Goal: Participate in discussion: Engage in conversation with other users on a specific topic

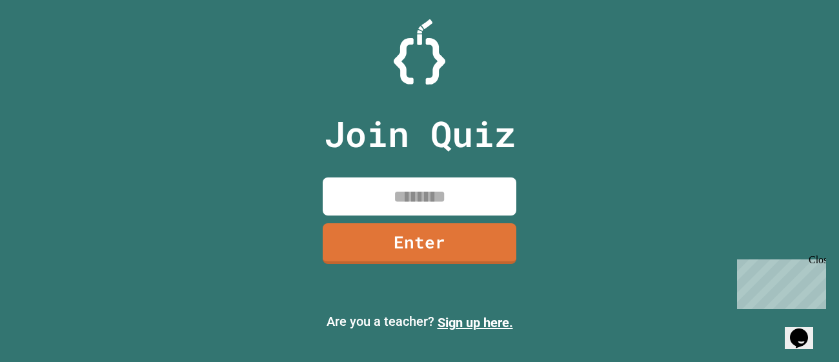
click at [407, 186] on input at bounding box center [420, 196] width 194 height 38
type input "********"
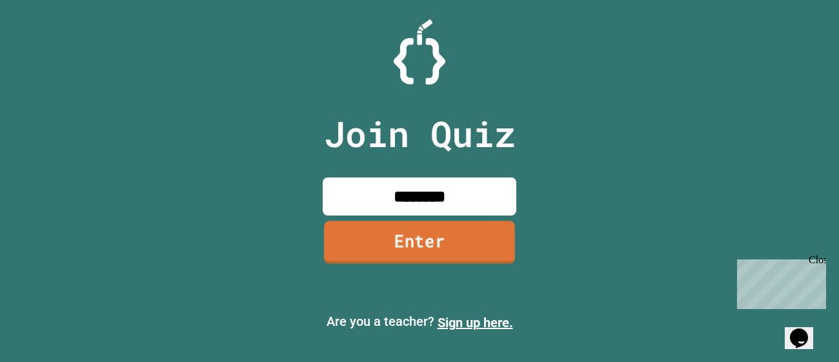
click at [426, 252] on link "Enter" at bounding box center [419, 242] width 191 height 43
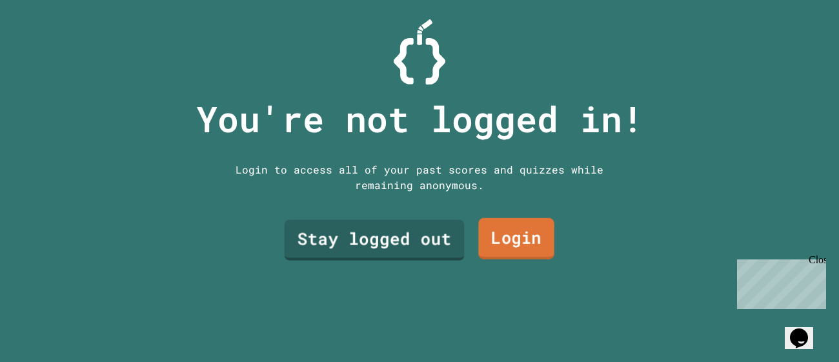
click at [414, 237] on link "Stay logged out" at bounding box center [374, 240] width 180 height 41
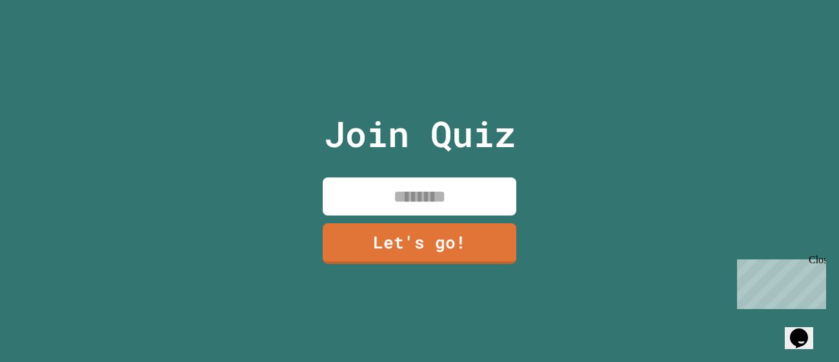
click at [409, 192] on input at bounding box center [420, 196] width 194 height 38
type input "*****"
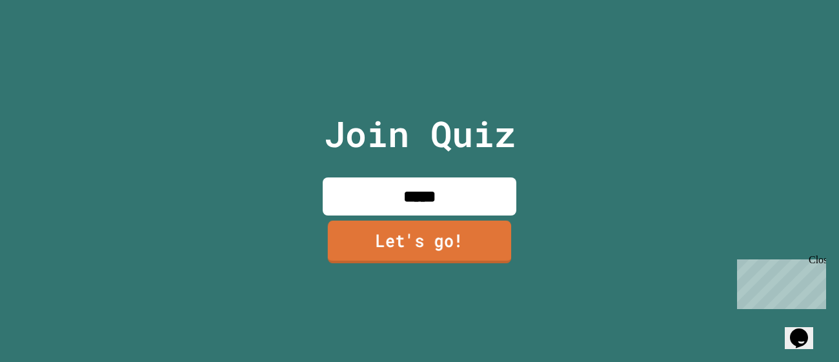
click at [372, 252] on link "Let's go!" at bounding box center [419, 242] width 183 height 43
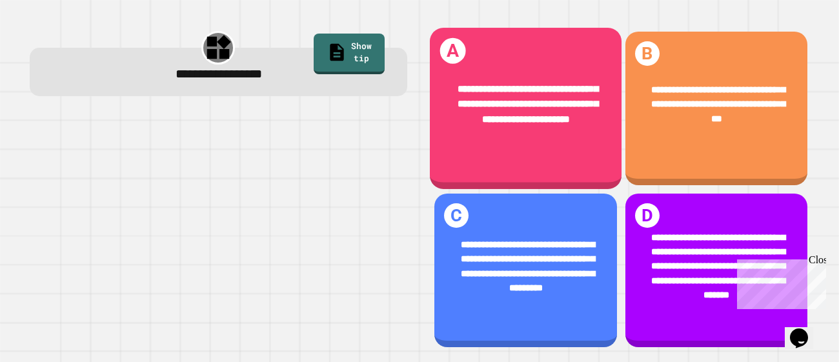
click at [521, 124] on span "**********" at bounding box center [527, 105] width 141 height 40
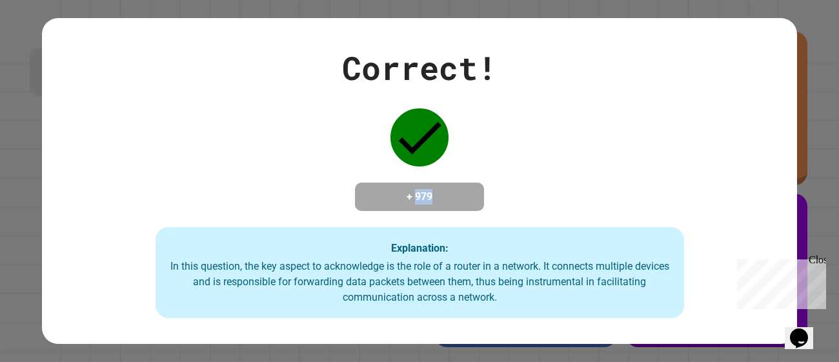
click at [406, 192] on h4 "+ 979" at bounding box center [419, 196] width 103 height 15
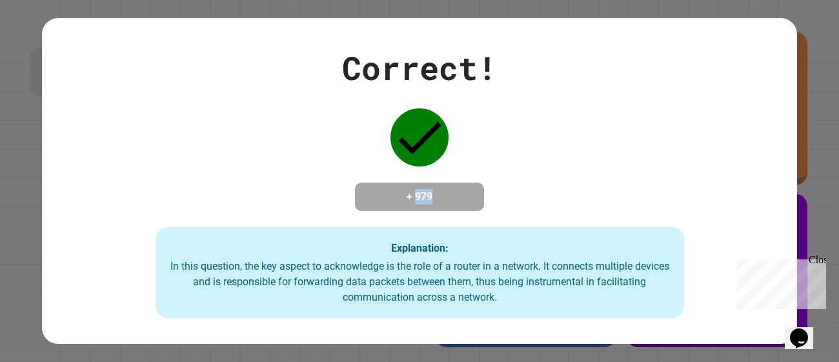
click at [406, 192] on h4 "+ 979" at bounding box center [419, 196] width 103 height 15
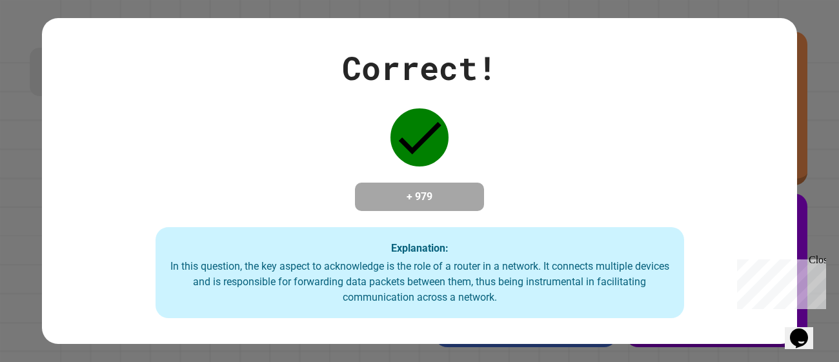
click at [406, 192] on h4 "+ 979" at bounding box center [419, 196] width 103 height 15
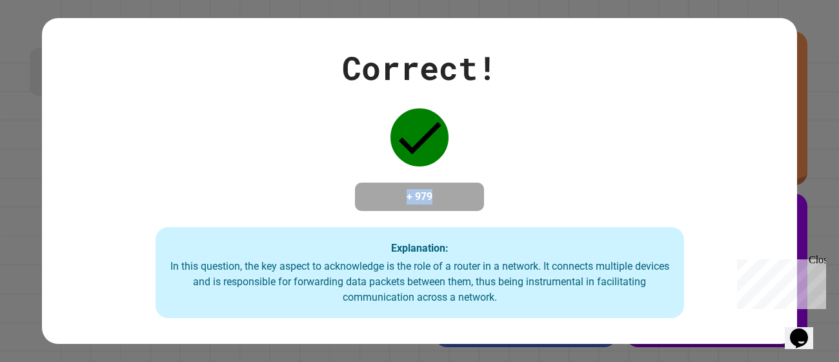
click at [406, 192] on h4 "+ 979" at bounding box center [419, 196] width 103 height 15
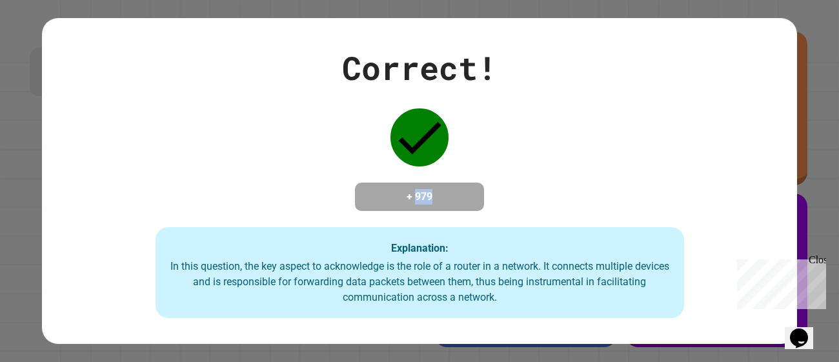
click at [406, 192] on h4 "+ 979" at bounding box center [419, 196] width 103 height 15
click at [424, 192] on h4 "+ 979" at bounding box center [419, 196] width 103 height 15
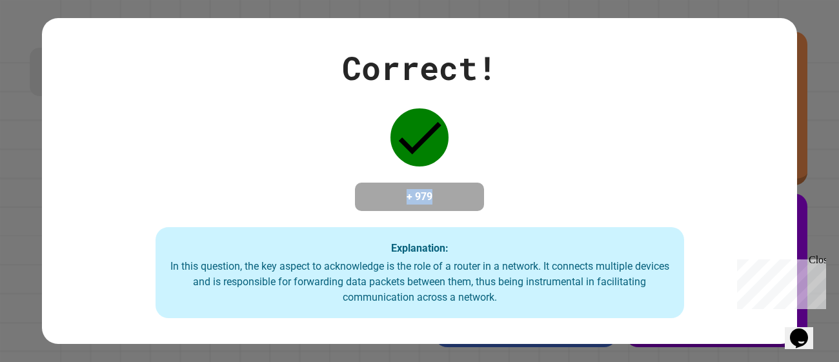
click at [424, 192] on h4 "+ 979" at bounding box center [419, 196] width 103 height 15
click at [426, 126] on icon at bounding box center [420, 138] width 43 height 32
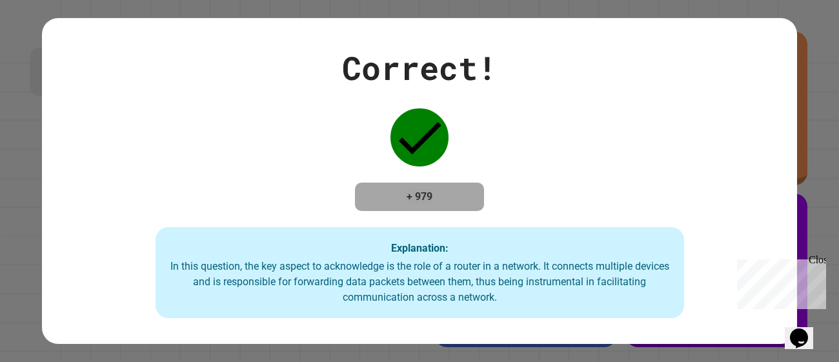
click at [819, 261] on div "Close" at bounding box center [816, 262] width 16 height 16
click at [553, 147] on div "Correct! + 979 Explanation: In this question, the key aspect to acknowledge is …" at bounding box center [419, 181] width 755 height 275
click at [475, 183] on div "+ 979" at bounding box center [419, 197] width 129 height 28
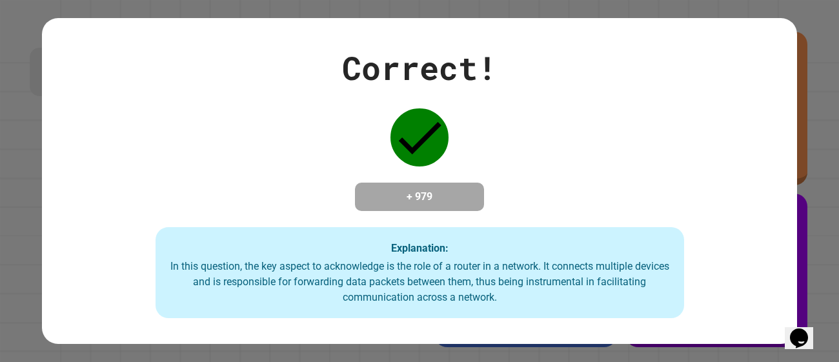
click at [457, 195] on h4 "+ 979" at bounding box center [419, 196] width 103 height 15
click at [456, 194] on h4 "+ 979" at bounding box center [419, 196] width 103 height 15
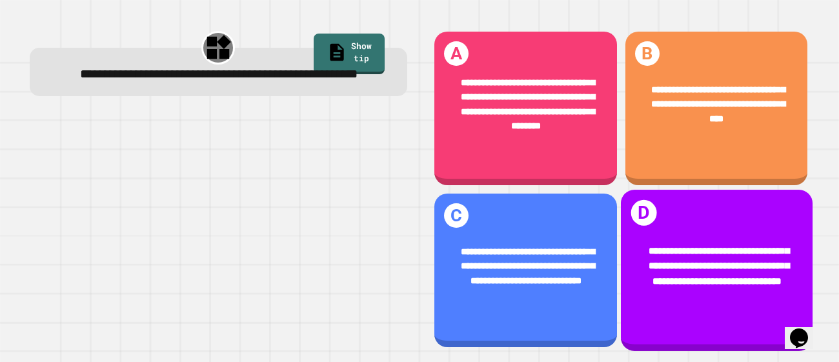
click at [668, 247] on span "**********" at bounding box center [718, 266] width 141 height 40
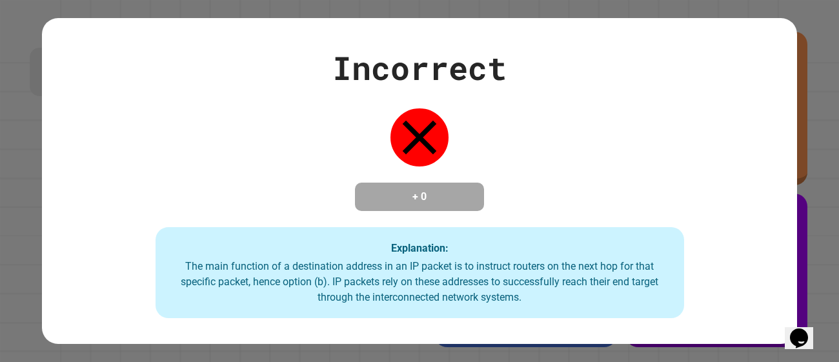
click at [493, 210] on div "Incorrect + 0 Explanation: The main function of a destination address in an IP …" at bounding box center [419, 181] width 755 height 275
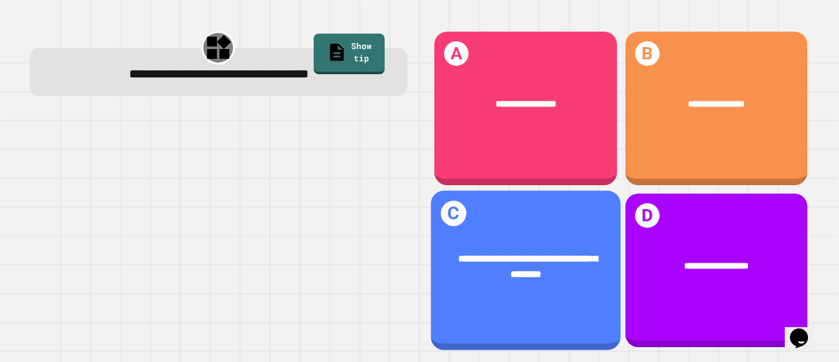
click at [650, 154] on div "**********" at bounding box center [716, 109] width 183 height 154
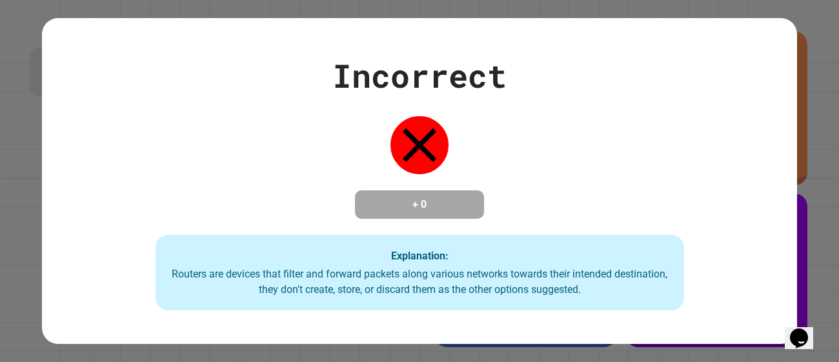
click at [452, 264] on div "Explanation: Routers are devices that filter and forward packets along various …" at bounding box center [419, 273] width 528 height 76
click at [454, 254] on div "Explanation: Routers are devices that filter and forward packets along various …" at bounding box center [419, 273] width 528 height 76
click at [303, 299] on div "Explanation: Routers are devices that filter and forward packets along various …" at bounding box center [419, 273] width 528 height 76
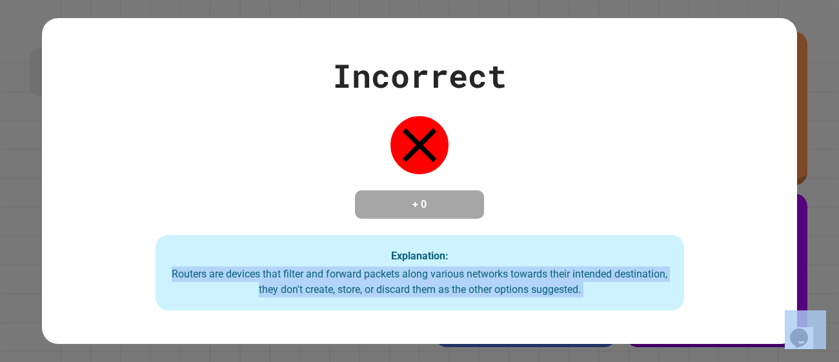
click at [303, 299] on div "Explanation: Routers are devices that filter and forward packets along various …" at bounding box center [419, 273] width 528 height 76
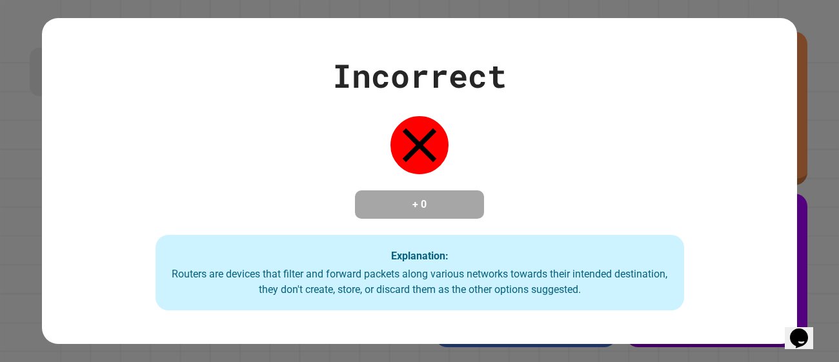
click at [303, 299] on div "Explanation: Routers are devices that filter and forward packets along various …" at bounding box center [419, 273] width 528 height 76
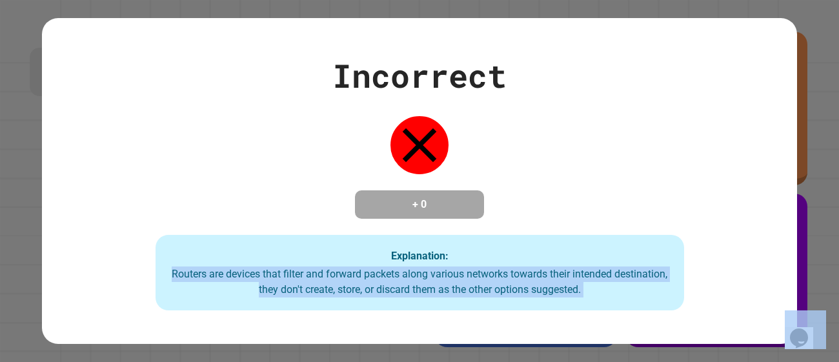
click at [303, 299] on div "Explanation: Routers are devices that filter and forward packets along various …" at bounding box center [419, 273] width 528 height 76
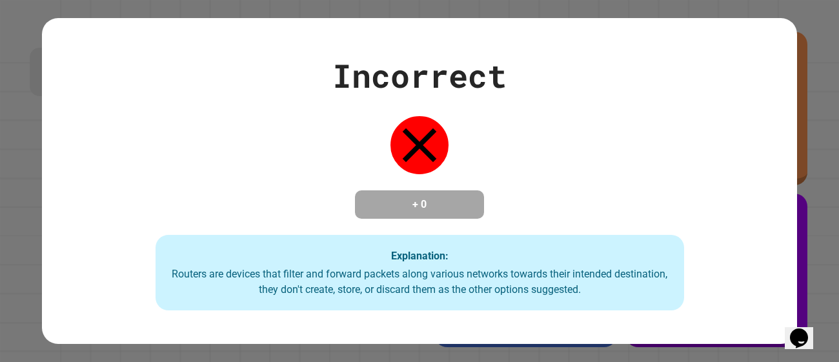
click at [303, 299] on div "Explanation: Routers are devices that filter and forward packets along various …" at bounding box center [419, 273] width 528 height 76
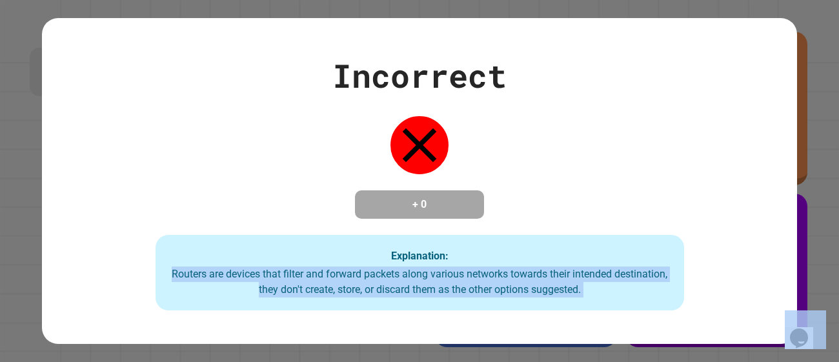
click at [303, 299] on div "Explanation: Routers are devices that filter and forward packets along various …" at bounding box center [419, 273] width 528 height 76
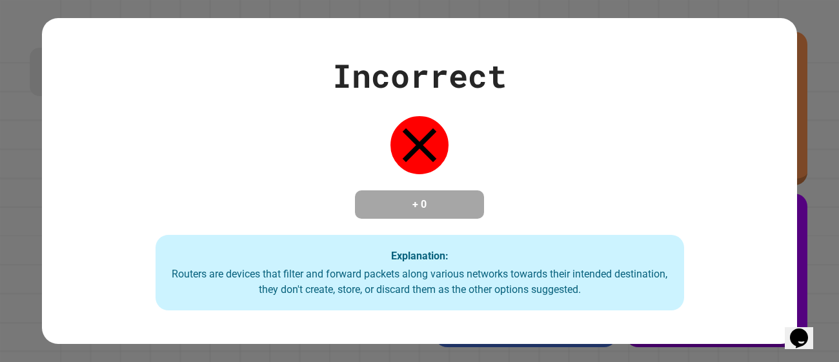
click at [303, 299] on div "Explanation: Routers are devices that filter and forward packets along various …" at bounding box center [419, 273] width 528 height 76
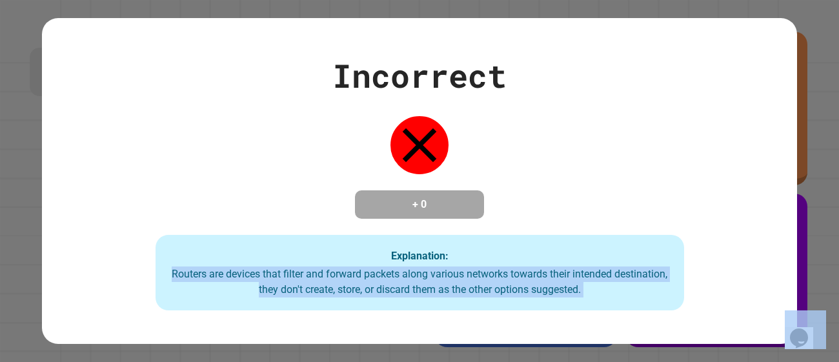
click at [303, 299] on div "Explanation: Routers are devices that filter and forward packets along various …" at bounding box center [419, 273] width 528 height 76
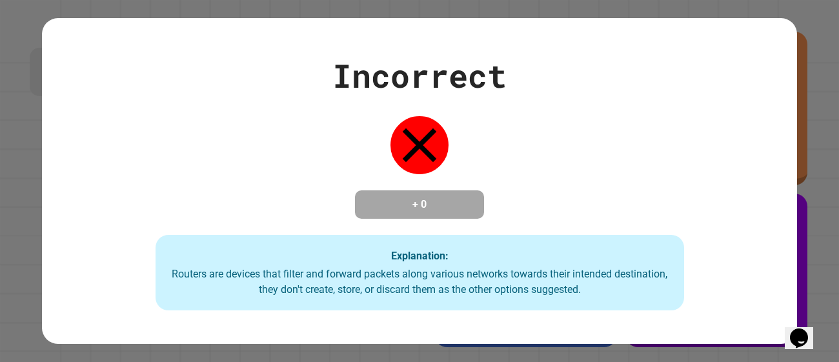
click at [303, 299] on div "Explanation: Routers are devices that filter and forward packets along various …" at bounding box center [419, 273] width 528 height 76
click at [529, 267] on div "Explanation: Routers are devices that filter and forward packets along various …" at bounding box center [419, 273] width 528 height 76
click at [449, 264] on div "Explanation: Routers are devices that filter and forward packets along various …" at bounding box center [419, 273] width 528 height 76
click at [394, 261] on strong "Explanation:" at bounding box center [419, 255] width 57 height 12
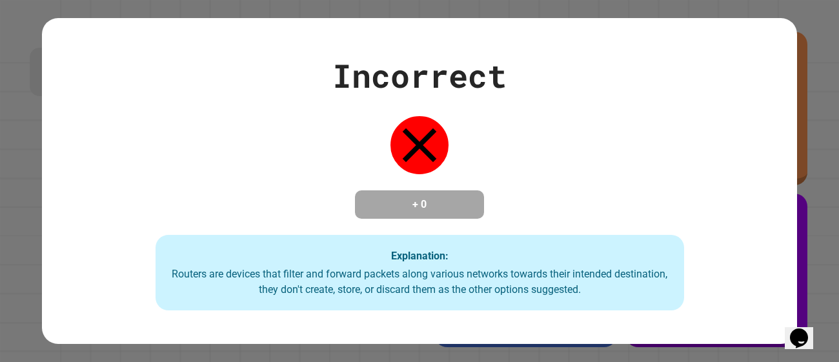
click at [399, 256] on strong "Explanation:" at bounding box center [419, 255] width 57 height 12
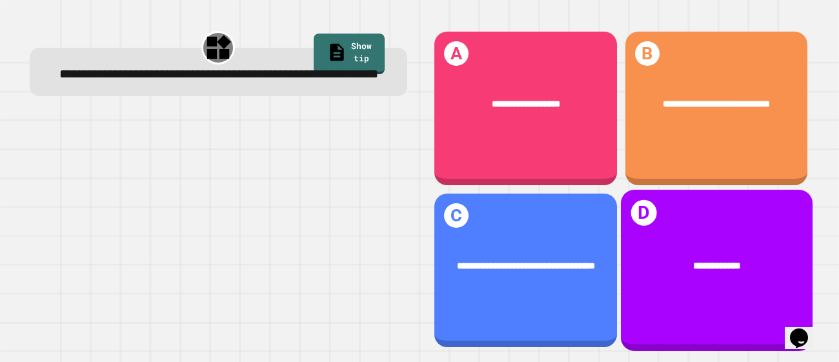
click at [620, 255] on div "**********" at bounding box center [716, 267] width 192 height 54
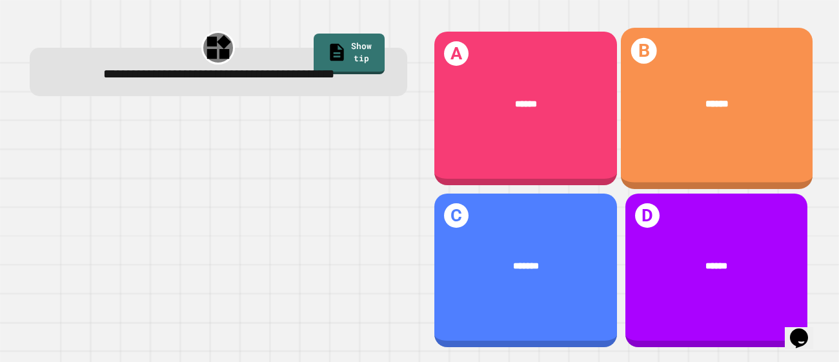
click at [680, 164] on div "B ******" at bounding box center [716, 108] width 192 height 161
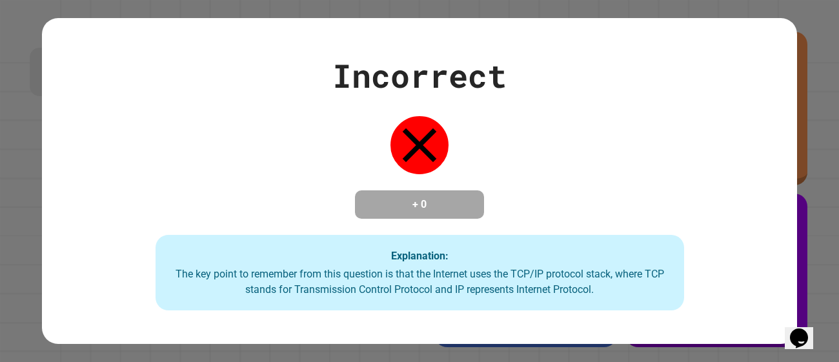
click at [577, 186] on div "Incorrect + 0 Explanation: The key point to remember from this question is that…" at bounding box center [419, 181] width 755 height 259
click at [481, 286] on div "The key point to remember from this question is that the Internet uses the TCP/…" at bounding box center [419, 281] width 503 height 31
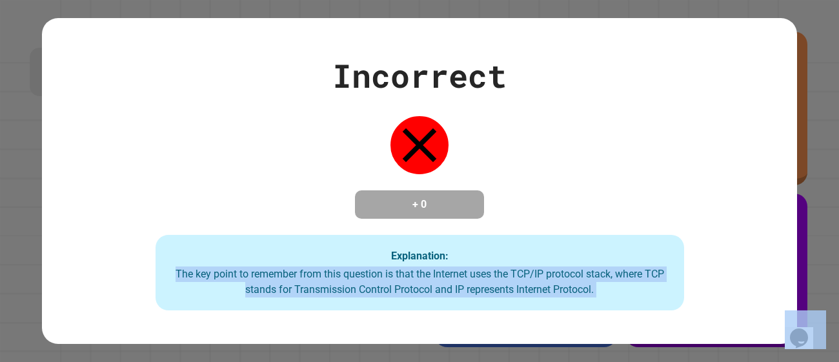
click at [481, 286] on div "The key point to remember from this question is that the Internet uses the TCP/…" at bounding box center [419, 281] width 503 height 31
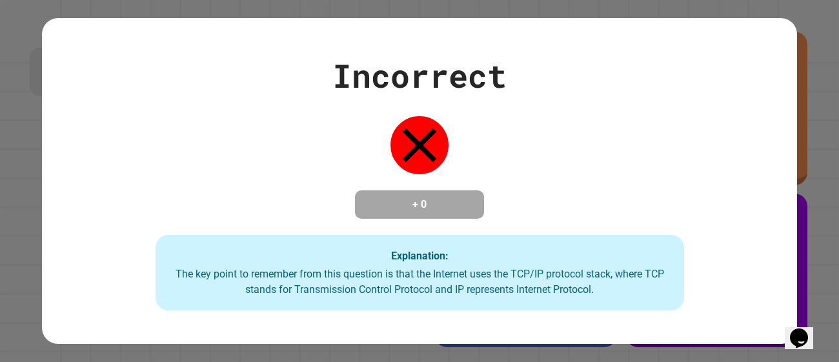
click at [481, 286] on div "The key point to remember from this question is that the Internet uses the TCP/…" at bounding box center [419, 281] width 503 height 31
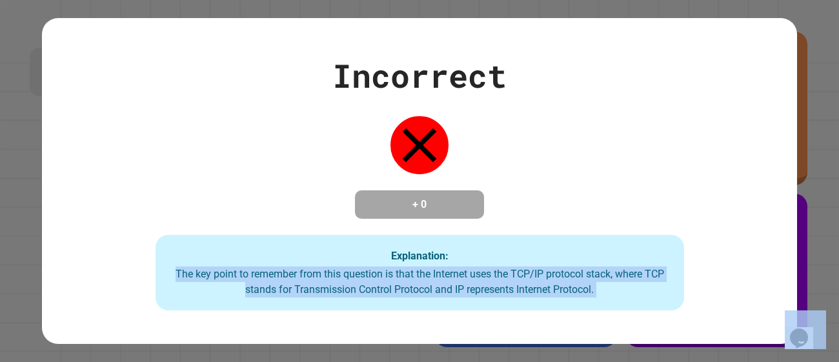
click at [481, 286] on div "The key point to remember from this question is that the Internet uses the TCP/…" at bounding box center [419, 281] width 503 height 31
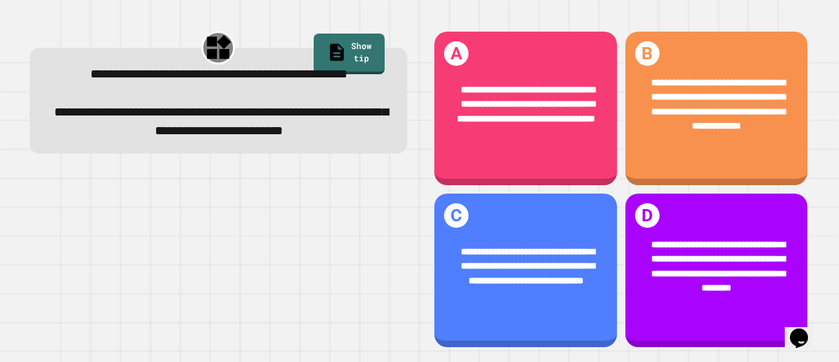
click at [26, 6] on span at bounding box center [26, 6] width 0 height 0
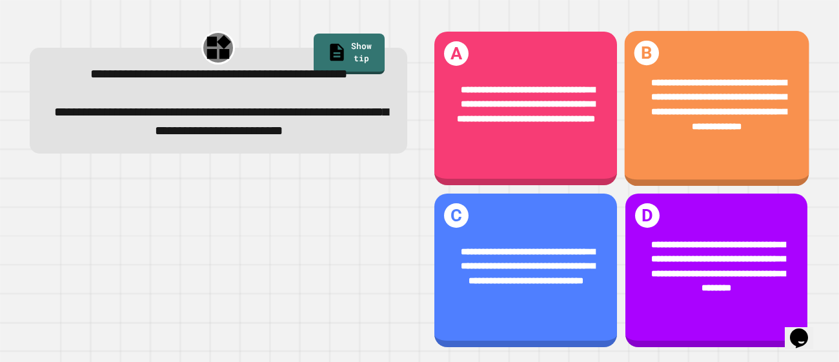
click at [715, 34] on div "**********" at bounding box center [716, 108] width 184 height 155
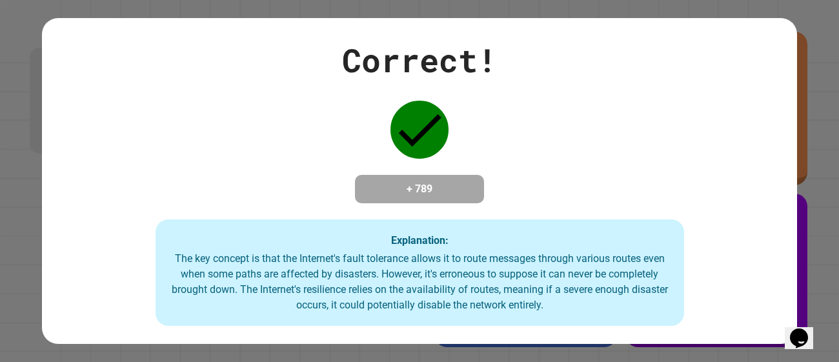
click at [454, 211] on div "Correct! + 789 Explanation: The key concept is that the Internet's fault tolera…" at bounding box center [419, 181] width 755 height 290
click at [451, 211] on div "Correct! + 789 Explanation: The key concept is that the Internet's fault tolera…" at bounding box center [419, 181] width 755 height 290
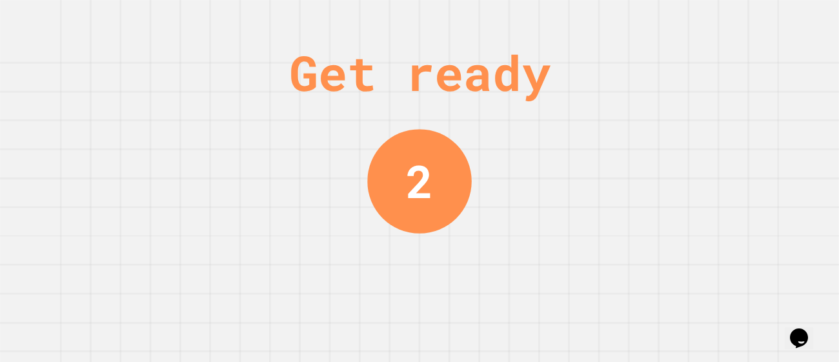
click at [432, 201] on div "2" at bounding box center [419, 181] width 27 height 68
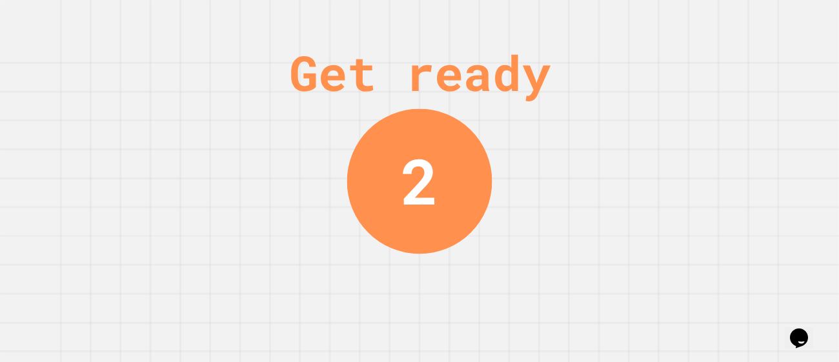
click at [432, 201] on div "2" at bounding box center [419, 181] width 37 height 94
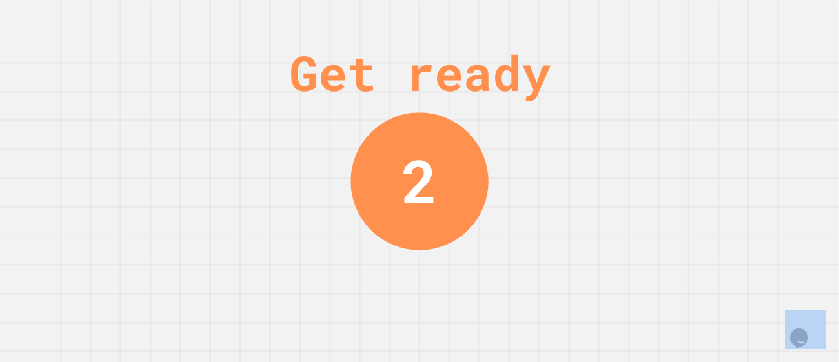
click at [432, 201] on div "2" at bounding box center [418, 181] width 35 height 90
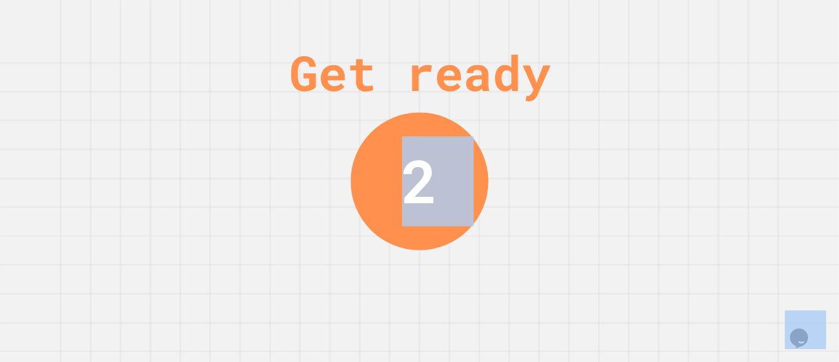
click at [432, 201] on div "2" at bounding box center [418, 180] width 137 height 137
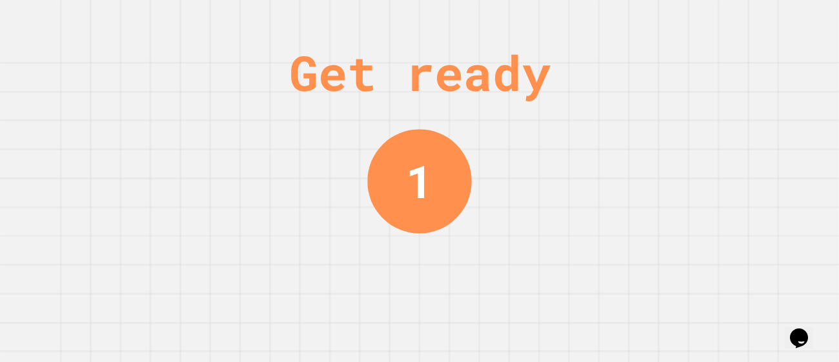
click at [432, 201] on div "1" at bounding box center [419, 181] width 27 height 68
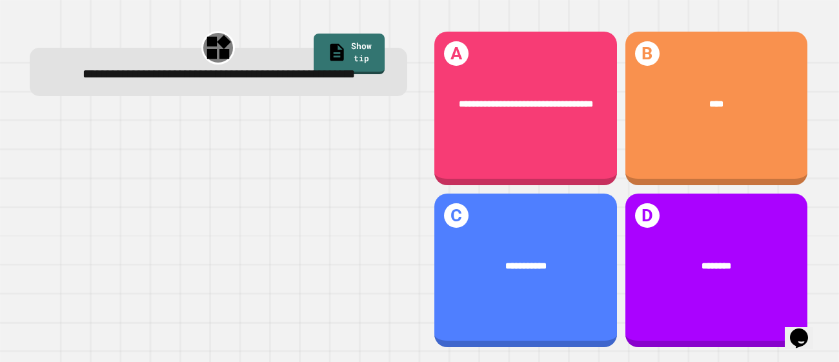
click at [424, 121] on div "**********" at bounding box center [621, 189] width 394 height 337
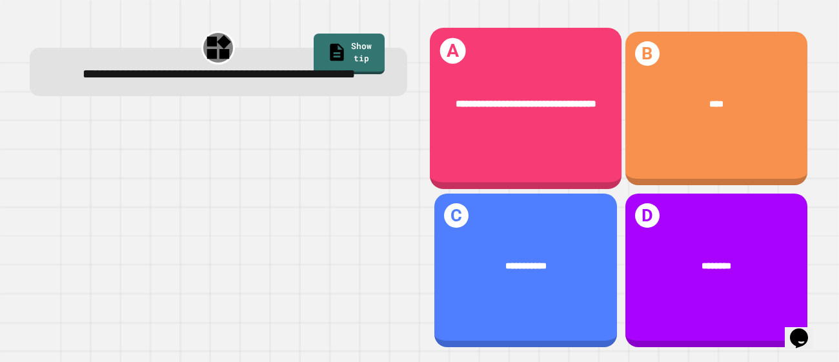
click at [591, 145] on div "**********" at bounding box center [526, 108] width 192 height 161
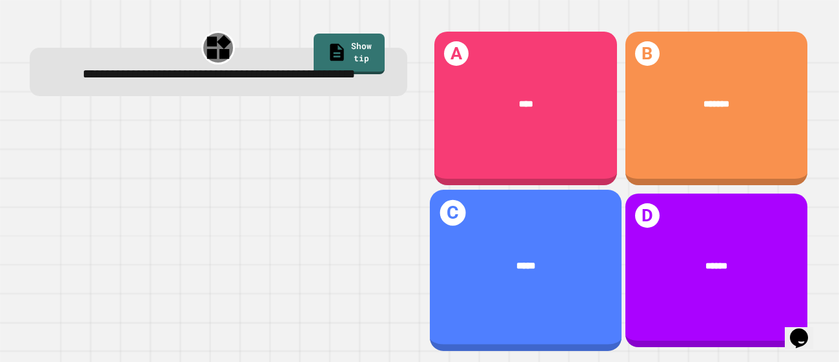
click at [572, 240] on div "*****" at bounding box center [526, 267] width 192 height 54
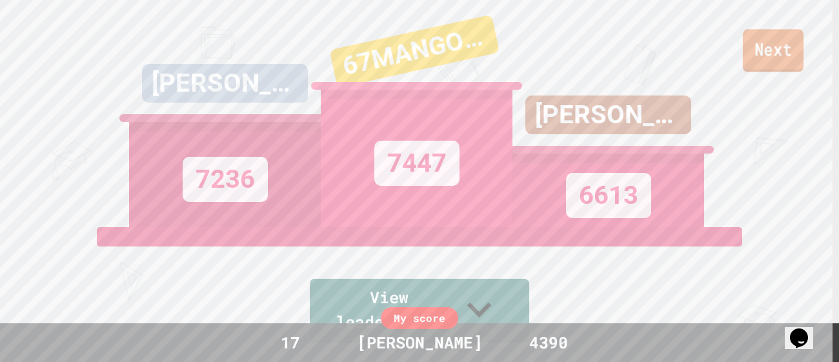
click at [790, 42] on link "Next" at bounding box center [773, 50] width 61 height 43
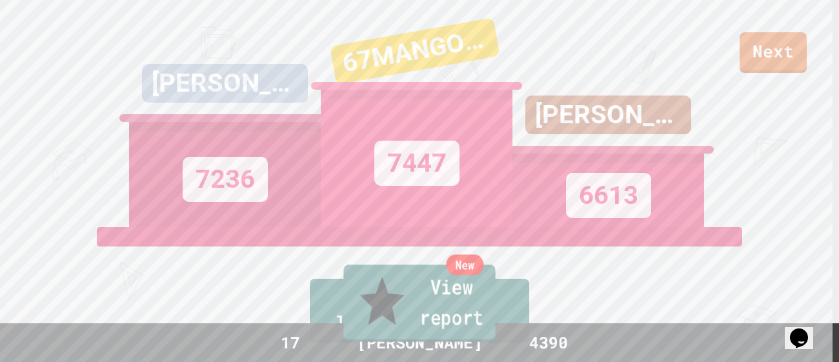
click at [430, 305] on link "New View report" at bounding box center [419, 302] width 152 height 77
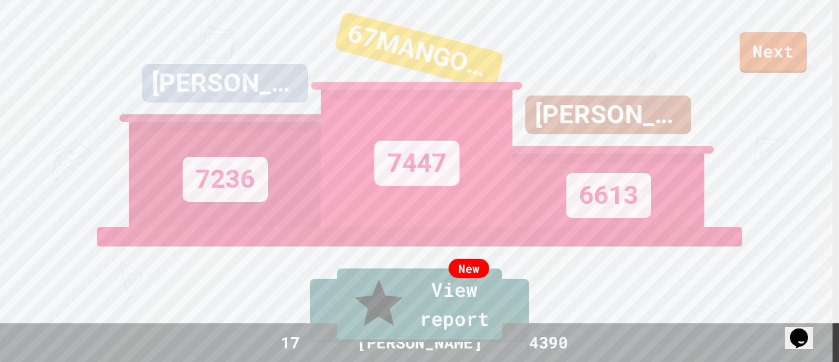
type textarea "*"
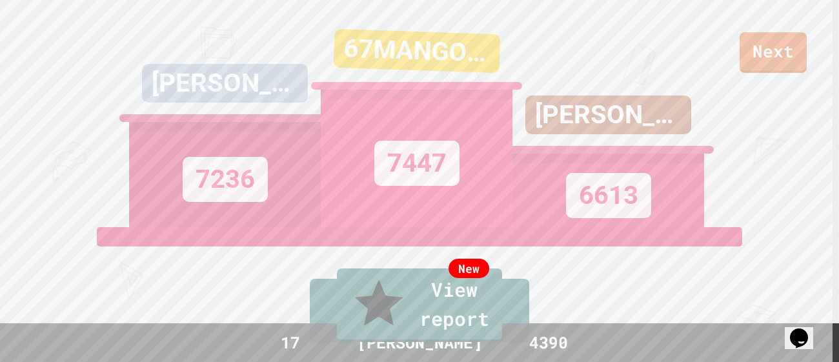
type textarea "*"
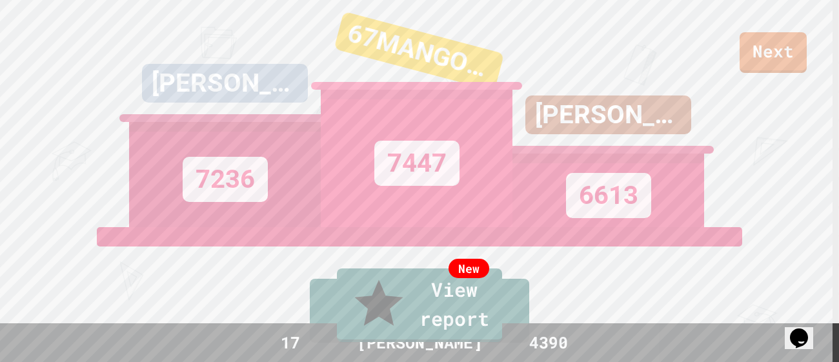
type textarea "*"
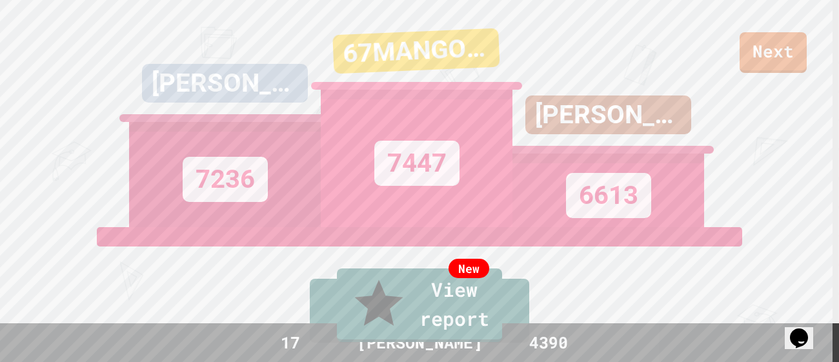
type textarea "**********"
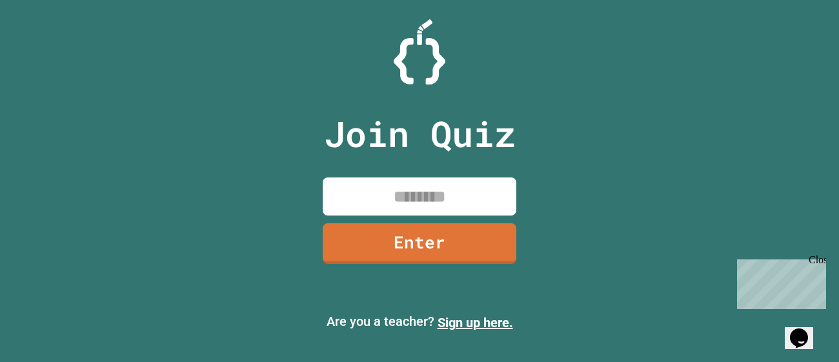
click at [403, 215] on div "Join Quiz Enter" at bounding box center [419, 180] width 217 height 297
click at [408, 188] on input at bounding box center [420, 196] width 194 height 38
type input "********"
click at [375, 252] on link "Enter" at bounding box center [418, 242] width 195 height 41
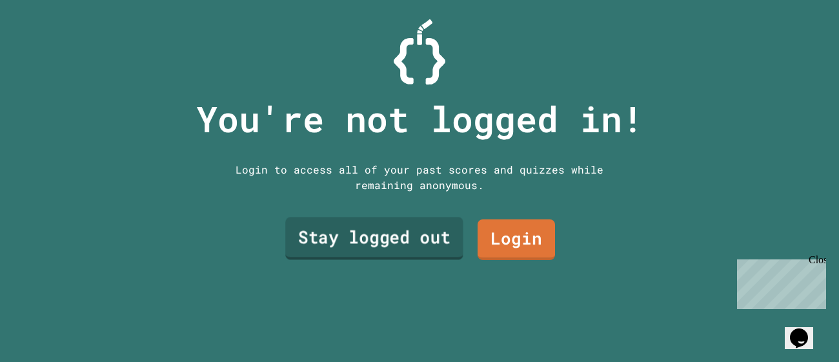
click at [380, 249] on link "Stay logged out" at bounding box center [374, 238] width 178 height 43
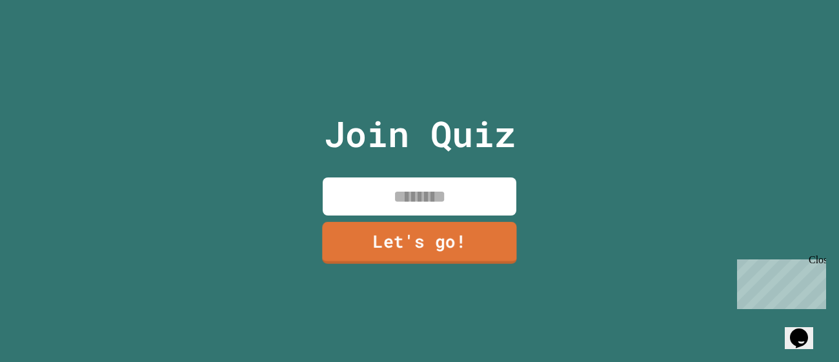
click at [404, 210] on input at bounding box center [420, 196] width 194 height 38
type input "*****"
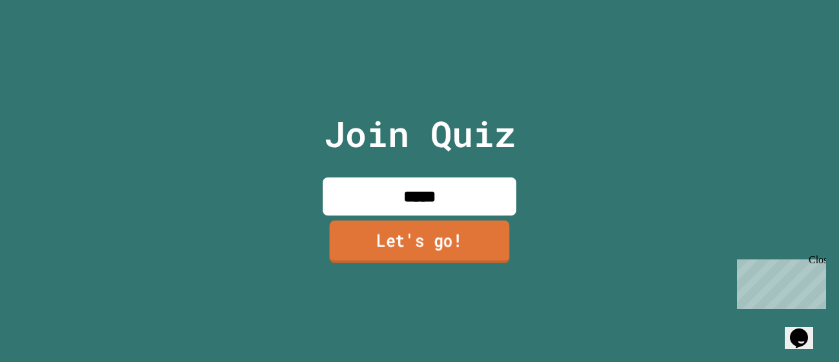
click at [398, 224] on link "Let's go!" at bounding box center [420, 241] width 180 height 43
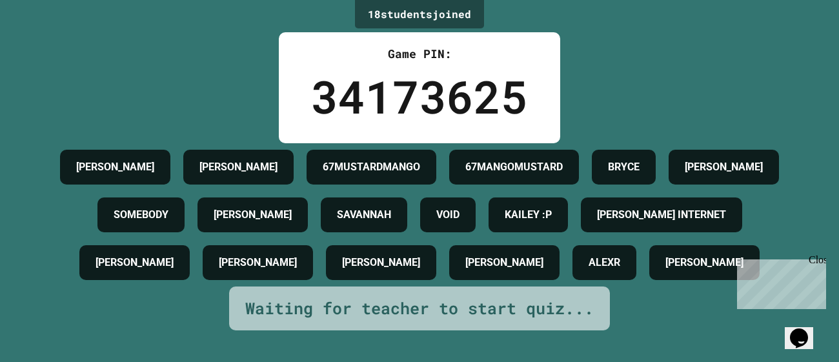
click at [815, 266] on div "Close" at bounding box center [816, 262] width 16 height 16
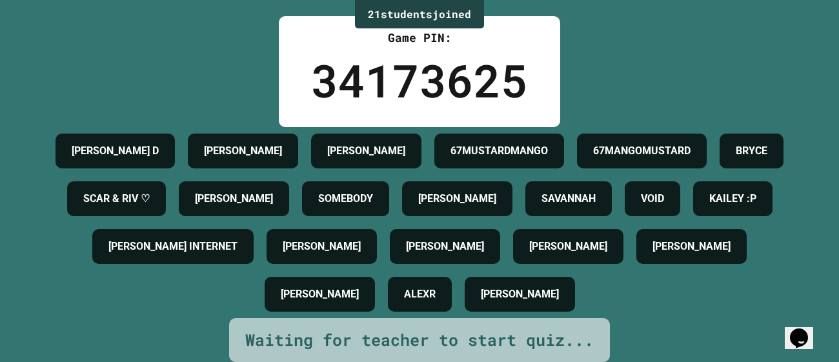
scroll to position [125, 0]
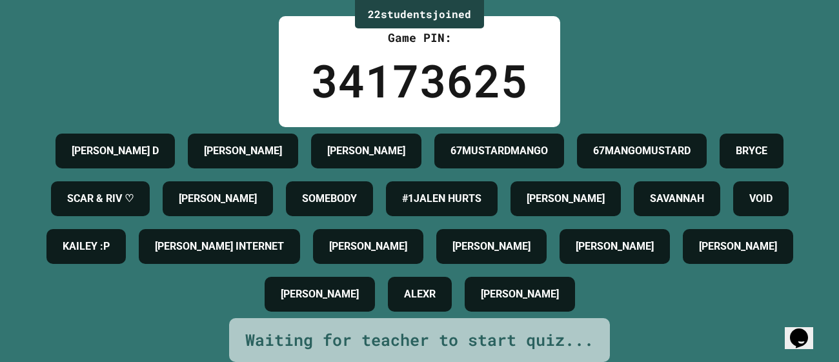
click at [402, 191] on h4 "#1JALEN HURTS" at bounding box center [441, 198] width 79 height 15
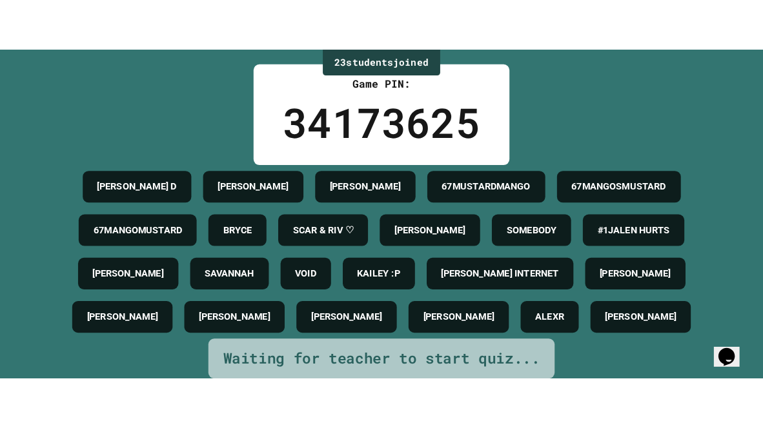
scroll to position [0, 0]
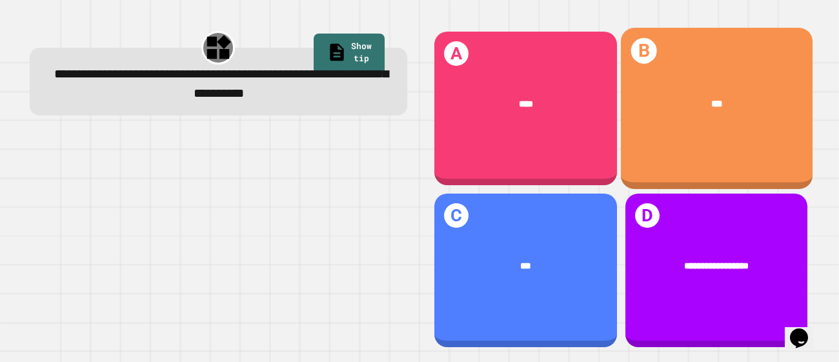
click at [659, 138] on div "B ***" at bounding box center [716, 108] width 192 height 161
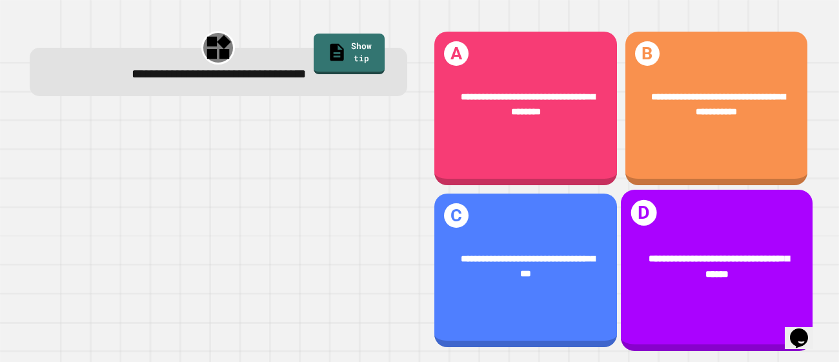
click at [746, 279] on div "**********" at bounding box center [716, 266] width 192 height 69
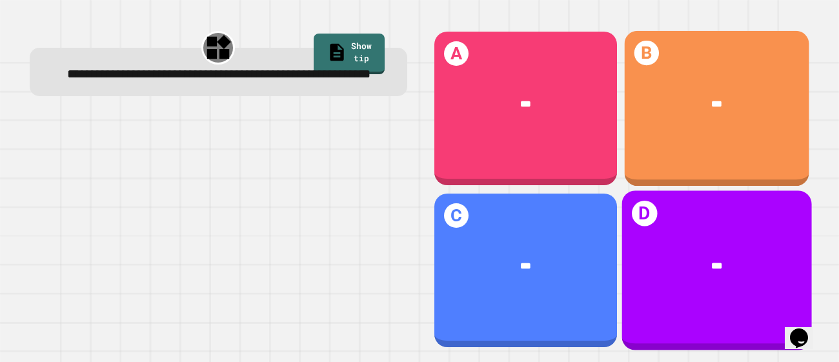
click at [673, 123] on div "***" at bounding box center [716, 105] width 184 height 52
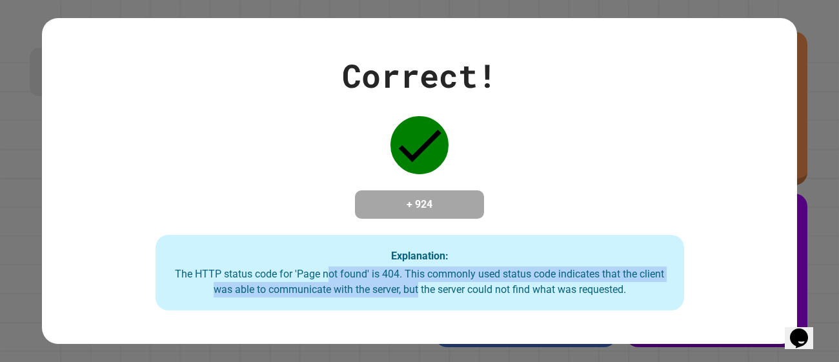
drag, startPoint x: 412, startPoint y: 292, endPoint x: 322, endPoint y: 281, distance: 91.1
click at [322, 281] on div "The HTTP status code for 'Page not found' is 404. This commonly used status cod…" at bounding box center [419, 281] width 503 height 31
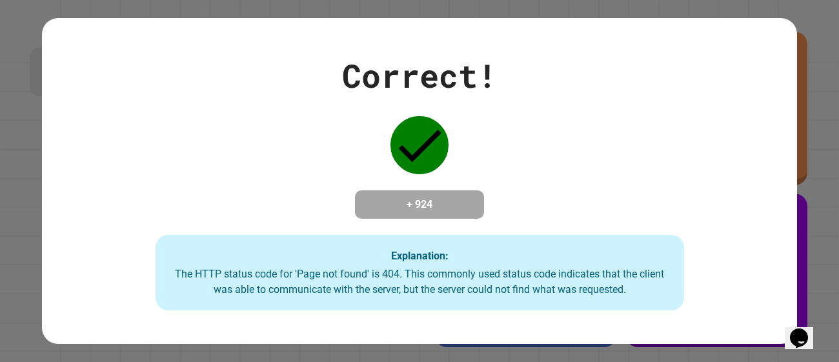
click at [667, 299] on div "Explanation: The HTTP status code for 'Page not found' is 404. This commonly us…" at bounding box center [419, 273] width 528 height 76
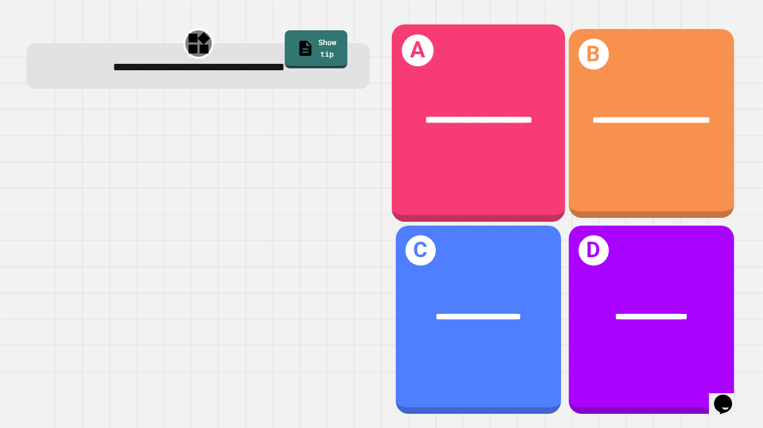
click at [630, 181] on div "**********" at bounding box center [650, 123] width 165 height 188
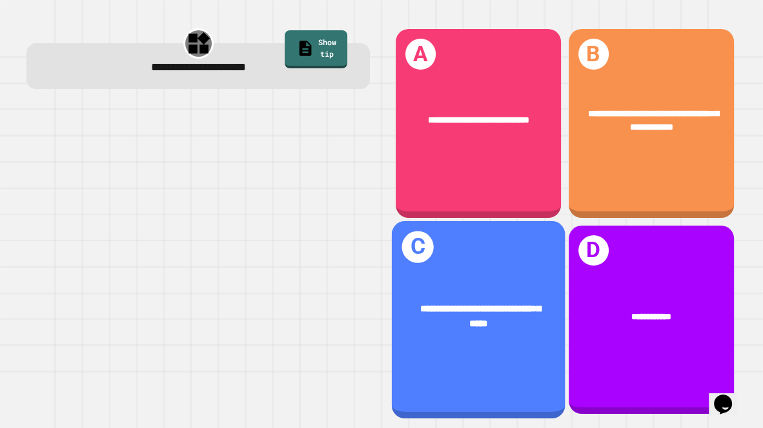
click at [515, 268] on div "**********" at bounding box center [478, 320] width 174 height 198
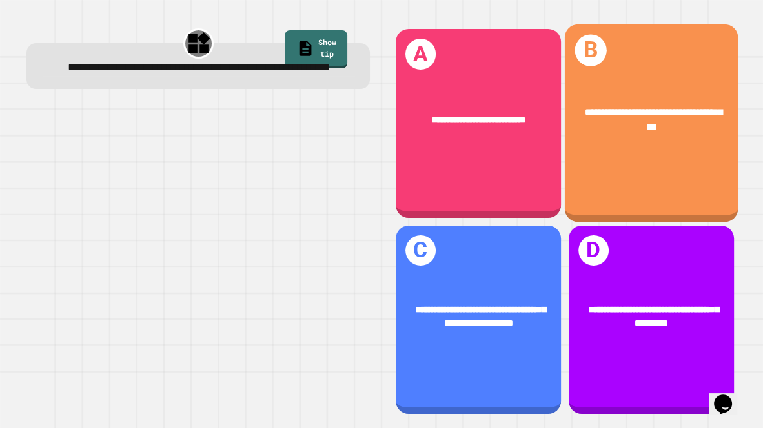
click at [592, 161] on div "**********" at bounding box center [651, 124] width 174 height 198
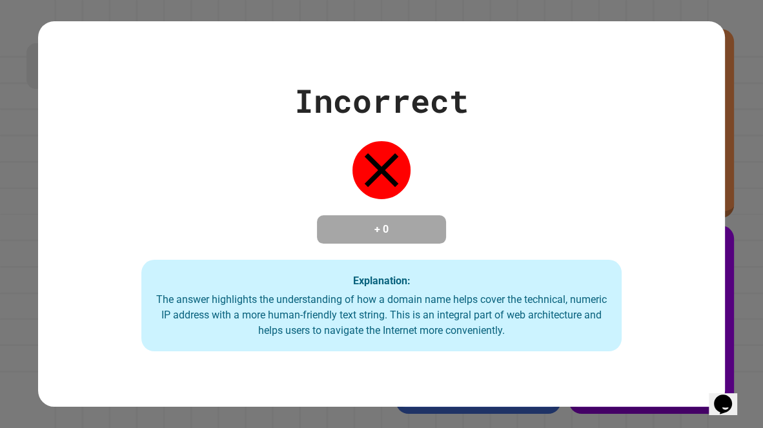
click at [463, 202] on div "Incorrect + 0 Explanation: The answer highlights the understanding of how a dom…" at bounding box center [381, 214] width 686 height 275
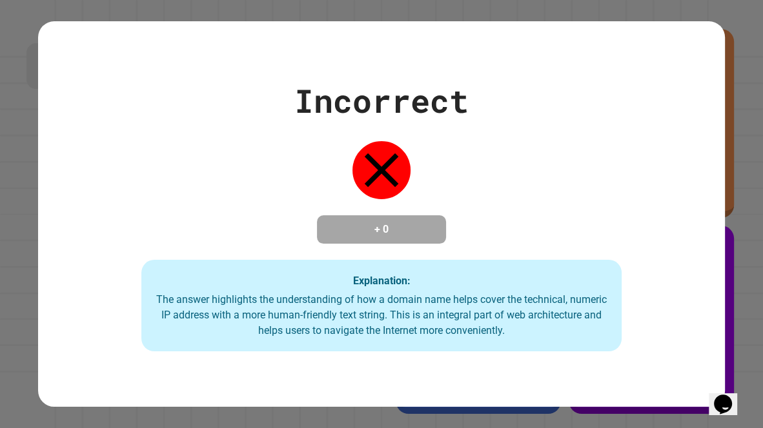
click at [463, 202] on div "Incorrect + 0 Explanation: The answer highlights the understanding of how a dom…" at bounding box center [381, 214] width 686 height 275
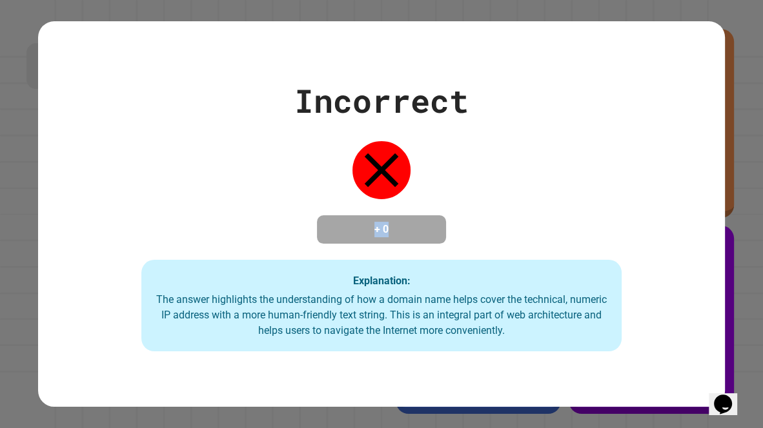
click at [463, 202] on div "Incorrect + 0 Explanation: The answer highlights the understanding of how a dom…" at bounding box center [381, 214] width 686 height 275
click at [301, 310] on div "The answer highlights the understanding of how a domain name helps cover the te…" at bounding box center [381, 315] width 455 height 46
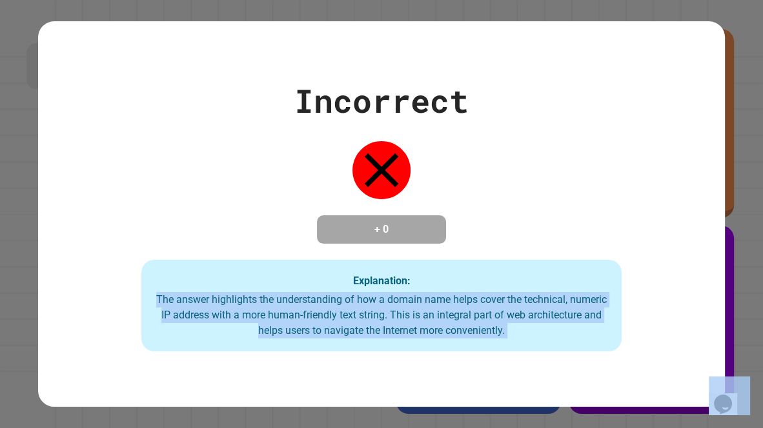
click at [301, 310] on div "The answer highlights the understanding of how a domain name helps cover the te…" at bounding box center [381, 315] width 455 height 46
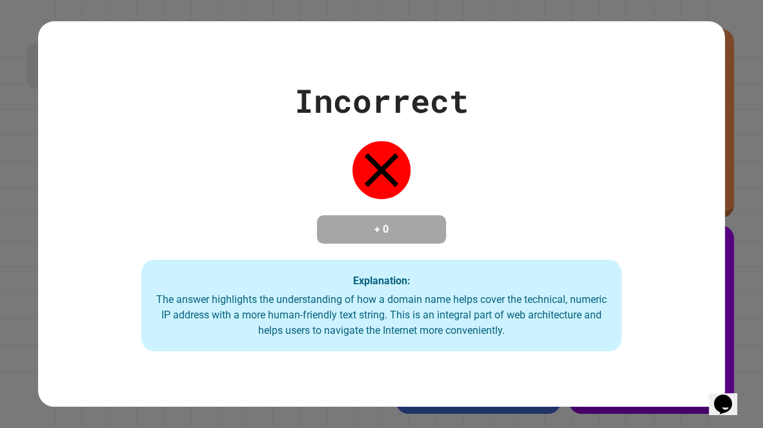
click at [301, 310] on div "The answer highlights the understanding of how a domain name helps cover the te…" at bounding box center [381, 315] width 455 height 46
click at [550, 132] on div "Incorrect + 0 Explanation: The answer highlights the understanding of how a dom…" at bounding box center [381, 214] width 686 height 275
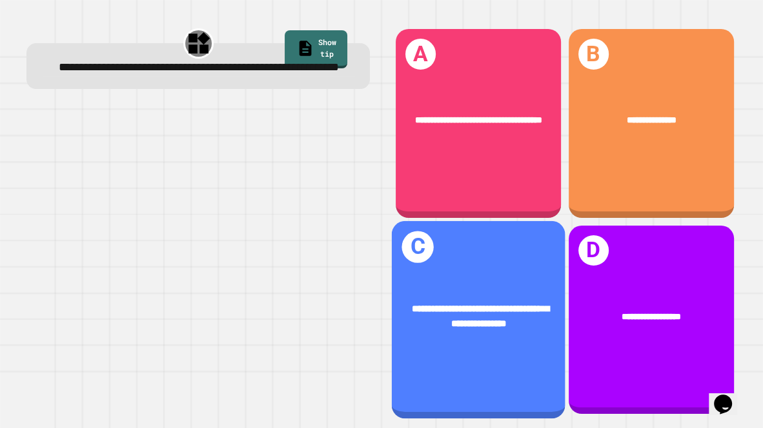
click at [515, 335] on div "**********" at bounding box center [478, 316] width 174 height 67
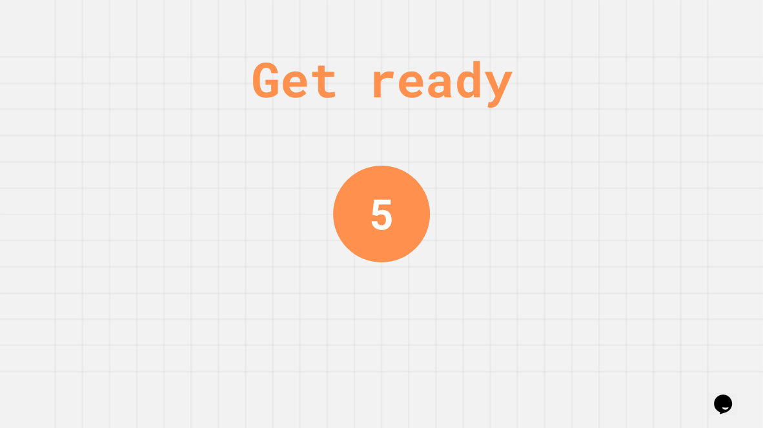
click at [317, 331] on div "Get ready 5" at bounding box center [381, 214] width 763 height 428
click at [312, 347] on div "Get ready 5" at bounding box center [381, 214] width 763 height 428
click at [306, 349] on div "Get ready 5" at bounding box center [381, 214] width 763 height 428
click at [304, 328] on div "Get ready 4" at bounding box center [381, 214] width 763 height 428
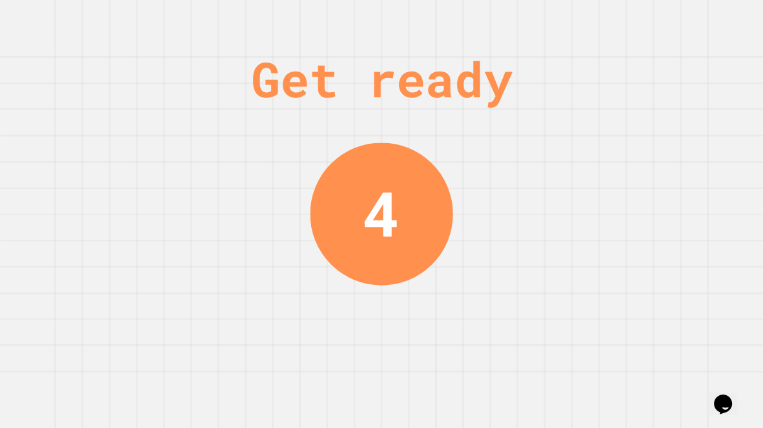
click at [306, 344] on div "Get ready 4" at bounding box center [381, 214] width 763 height 428
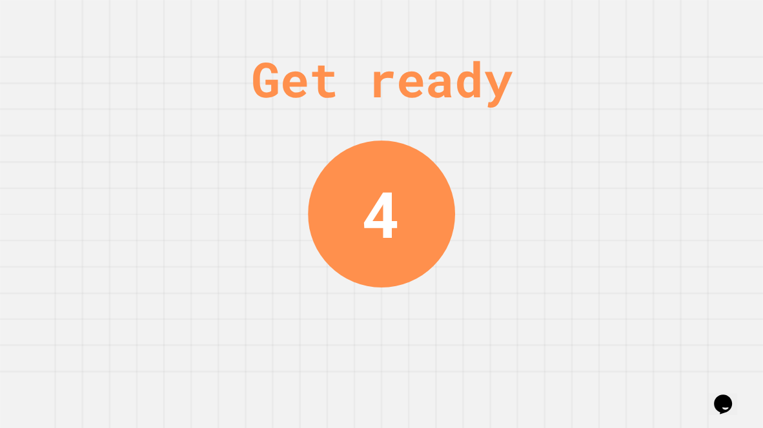
click at [303, 350] on div "Get ready 4" at bounding box center [381, 214] width 763 height 428
click at [314, 339] on div "Get ready 4" at bounding box center [381, 214] width 763 height 428
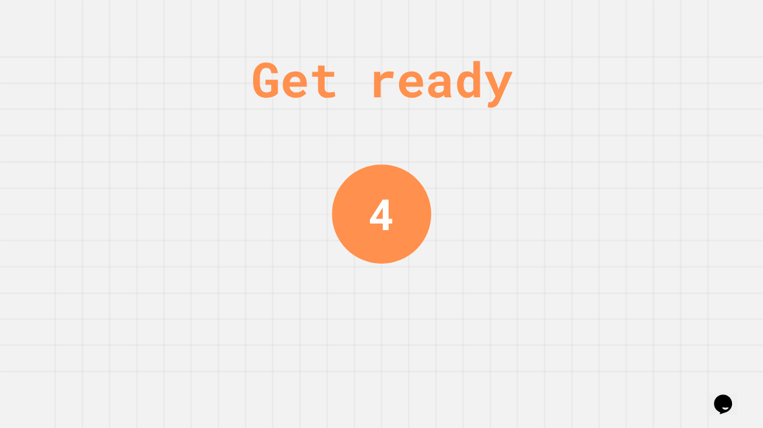
click at [315, 361] on div "Get ready 4" at bounding box center [381, 214] width 763 height 428
click at [328, 360] on div "Get ready 4" at bounding box center [381, 214] width 763 height 428
click at [347, 355] on div "Get ready 3" at bounding box center [381, 214] width 97 height 428
click at [352, 357] on div "Get ready 3" at bounding box center [381, 214] width 97 height 428
click at [352, 360] on div "Get ready 3" at bounding box center [381, 214] width 97 height 428
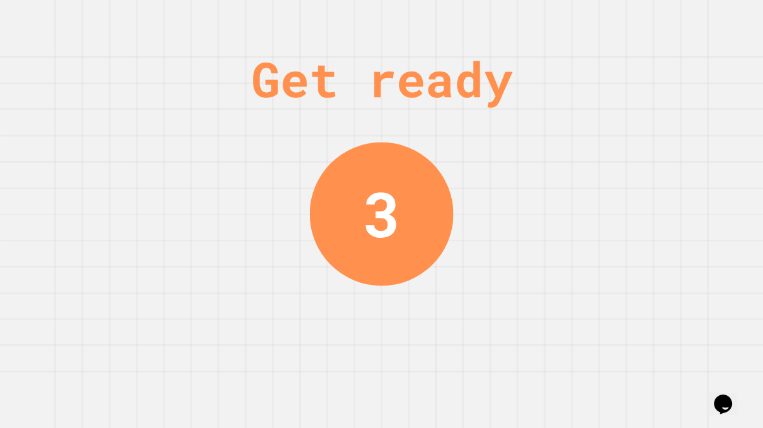
click at [366, 352] on div "Get ready 3" at bounding box center [381, 214] width 97 height 428
click at [366, 361] on div "Get ready 3" at bounding box center [381, 214] width 97 height 428
click at [364, 359] on div "Get ready 3" at bounding box center [381, 214] width 97 height 428
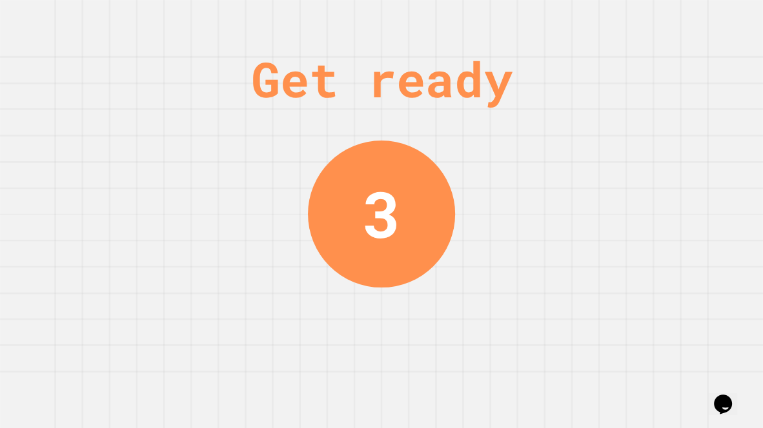
click at [364, 361] on div "Get ready 3" at bounding box center [381, 214] width 97 height 428
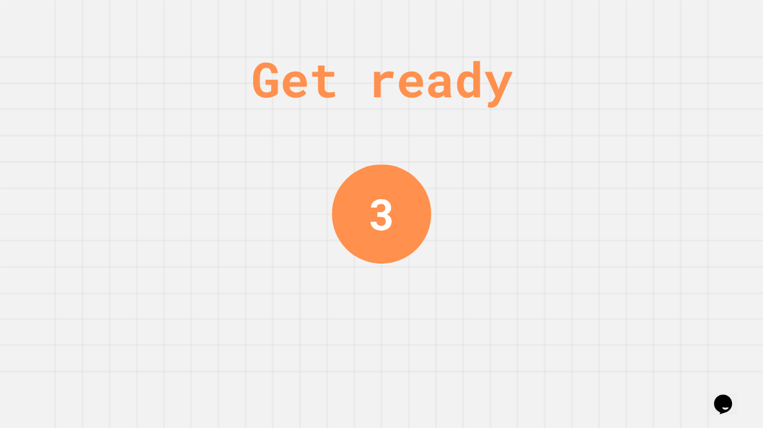
click at [370, 361] on div "Get ready 3" at bounding box center [381, 214] width 97 height 428
click at [372, 361] on div "Get ready 3" at bounding box center [381, 214] width 97 height 428
click at [369, 357] on div "Get ready 3" at bounding box center [381, 214] width 97 height 428
click at [370, 360] on div "Get ready 2" at bounding box center [381, 214] width 97 height 428
click at [371, 361] on div "Get ready 2" at bounding box center [381, 214] width 97 height 428
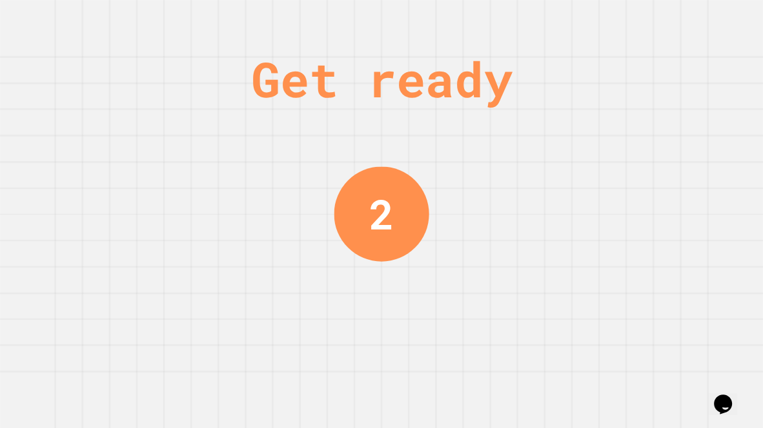
click at [376, 361] on div "Get ready 2" at bounding box center [381, 214] width 97 height 428
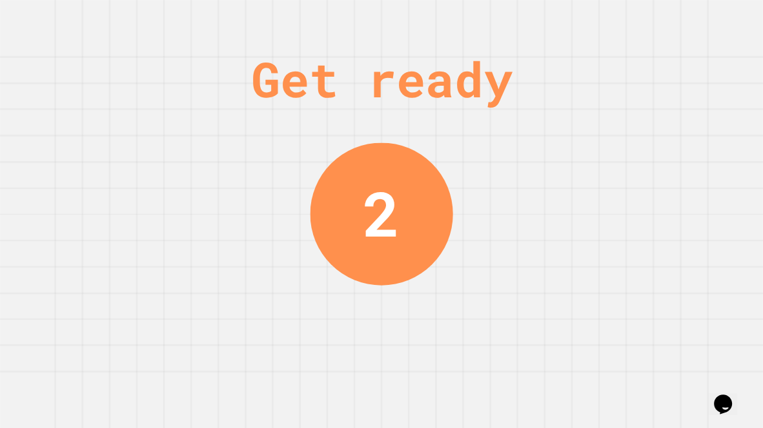
click at [394, 361] on div "Get ready 2" at bounding box center [381, 214] width 97 height 428
click at [396, 361] on div "Get ready 2" at bounding box center [381, 214] width 97 height 428
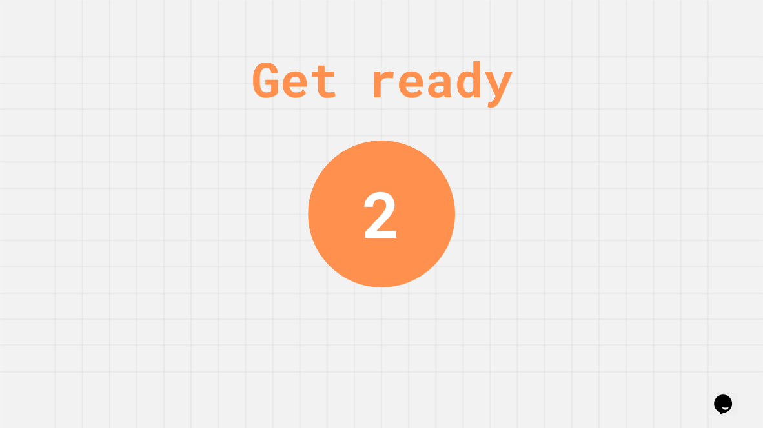
click at [396, 357] on div "Get ready 2" at bounding box center [381, 214] width 97 height 428
click at [386, 361] on div "Get ready 2" at bounding box center [381, 214] width 97 height 428
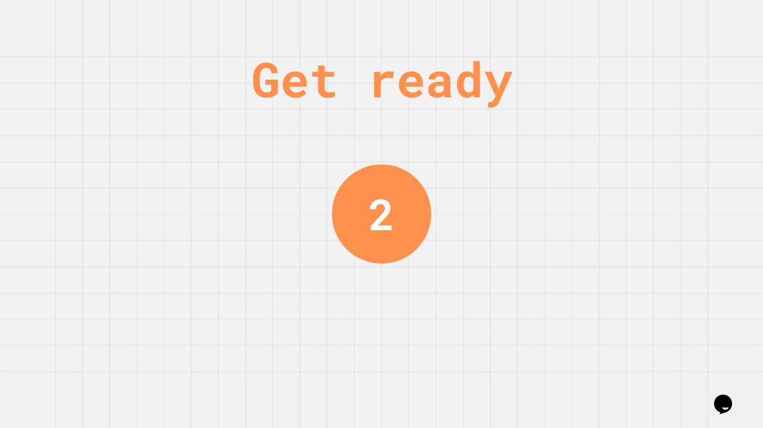
click at [382, 351] on div "Get ready 2" at bounding box center [381, 214] width 97 height 428
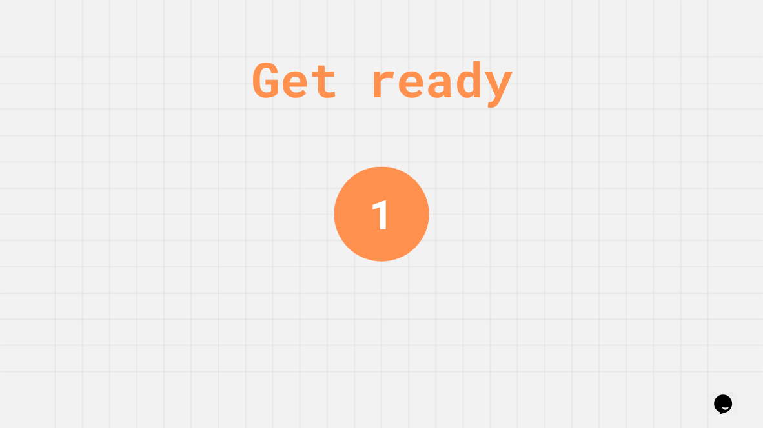
click at [376, 361] on div "Get ready 1" at bounding box center [381, 214] width 97 height 428
click at [381, 361] on div "Get ready 1" at bounding box center [381, 214] width 97 height 428
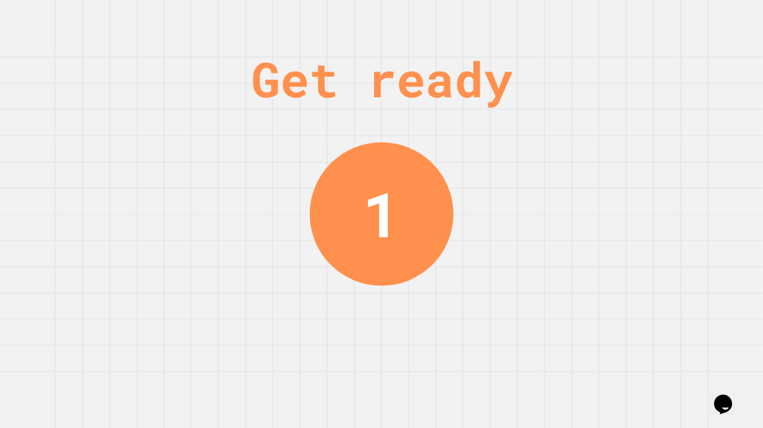
click at [384, 361] on div "Get ready 1" at bounding box center [381, 214] width 97 height 428
click at [383, 361] on div "Get ready 1" at bounding box center [381, 214] width 97 height 428
click at [386, 361] on div "Get ready 1" at bounding box center [381, 214] width 97 height 428
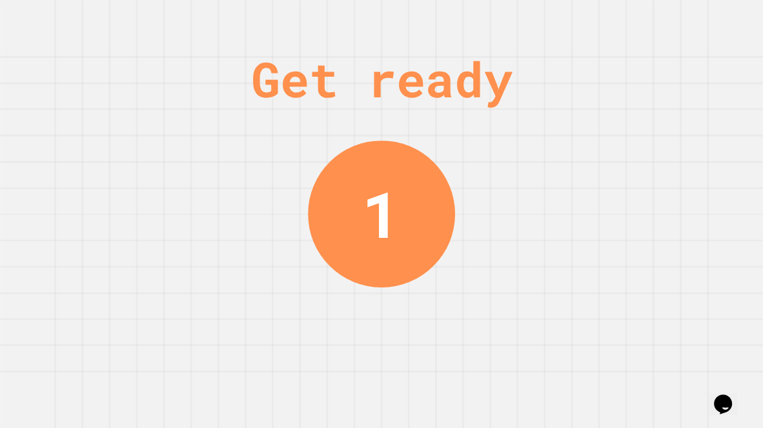
click at [388, 361] on div "Get ready 1" at bounding box center [381, 214] width 97 height 428
click at [393, 361] on div "Get ready 1" at bounding box center [381, 214] width 97 height 428
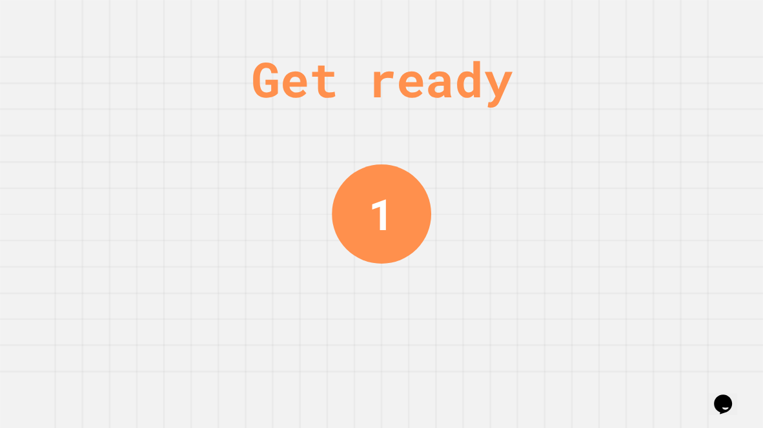
click at [398, 361] on div "Get ready 1" at bounding box center [381, 214] width 97 height 428
click at [401, 361] on div "Get ready 1" at bounding box center [381, 214] width 97 height 428
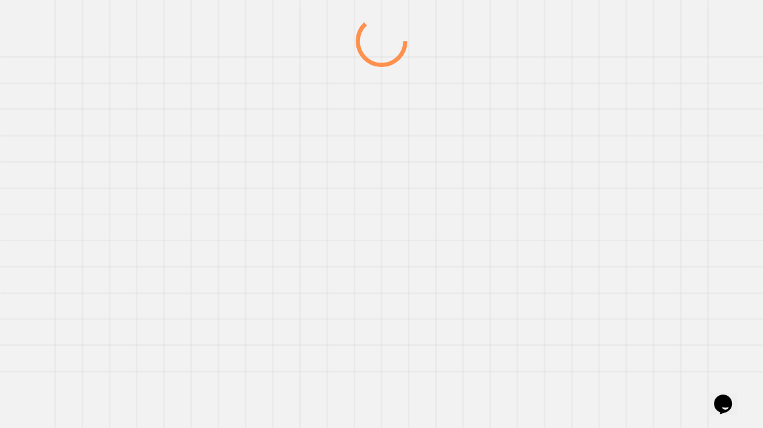
click at [397, 361] on div at bounding box center [381, 221] width 732 height 413
click at [0, 0] on div at bounding box center [0, 0] width 0 height 0
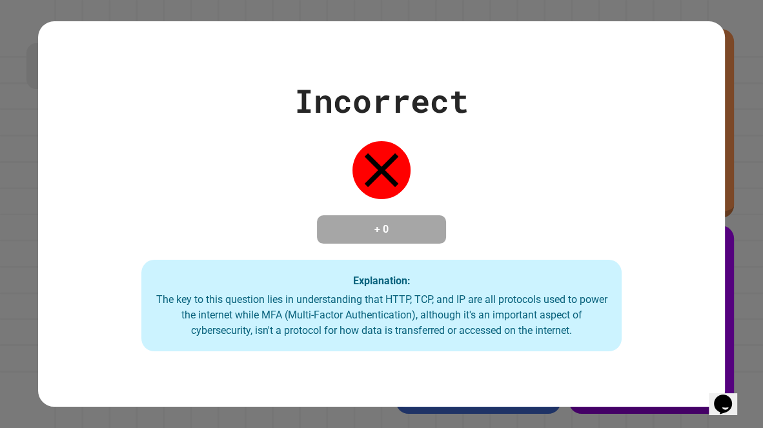
click at [404, 356] on div "Incorrect + 0 Explanation: The key to this question lies in understanding that …" at bounding box center [381, 214] width 686 height 386
click at [411, 359] on div "Incorrect + 0 Explanation: The key to this question lies in understanding that …" at bounding box center [381, 214] width 686 height 386
click at [412, 360] on div "Incorrect + 0 Explanation: The key to this question lies in understanding that …" at bounding box center [381, 214] width 686 height 386
click at [409, 335] on div "The key to this question lies in understanding that HTTP, TCP, and IP are all p…" at bounding box center [381, 315] width 455 height 46
click at [426, 357] on div "Incorrect + 0 Explanation: The key to this question lies in understanding that …" at bounding box center [381, 214] width 686 height 386
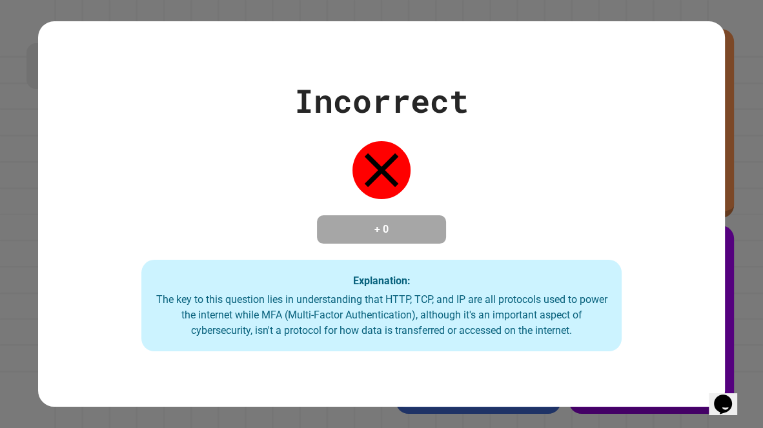
click at [426, 359] on div "Incorrect + 0 Explanation: The key to this question lies in understanding that …" at bounding box center [381, 214] width 686 height 386
click at [428, 357] on div "Incorrect + 0 Explanation: The key to this question lies in understanding that …" at bounding box center [381, 214] width 686 height 386
click at [421, 361] on div "Incorrect + 0 Explanation: The key to this question lies in understanding that …" at bounding box center [381, 214] width 686 height 386
click at [418, 357] on div "Incorrect + 0 Explanation: The key to this question lies in understanding that …" at bounding box center [381, 214] width 686 height 386
click at [414, 361] on div "Incorrect + 0 Explanation: The key to this question lies in understanding that …" at bounding box center [381, 214] width 686 height 386
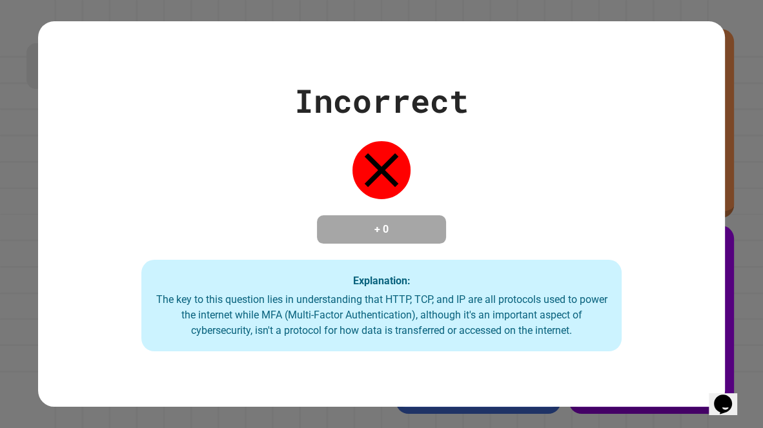
click at [418, 361] on div "Incorrect + 0 Explanation: The key to this question lies in understanding that …" at bounding box center [381, 214] width 686 height 386
click at [417, 361] on div "Incorrect + 0 Explanation: The key to this question lies in understanding that …" at bounding box center [381, 214] width 686 height 386
click at [419, 361] on div "Incorrect + 0 Explanation: The key to this question lies in understanding that …" at bounding box center [381, 214] width 686 height 386
click at [603, 338] on div "The key to this question lies in understanding that HTTP, TCP, and IP are all p…" at bounding box center [381, 315] width 455 height 46
